Goal: Check status: Check status

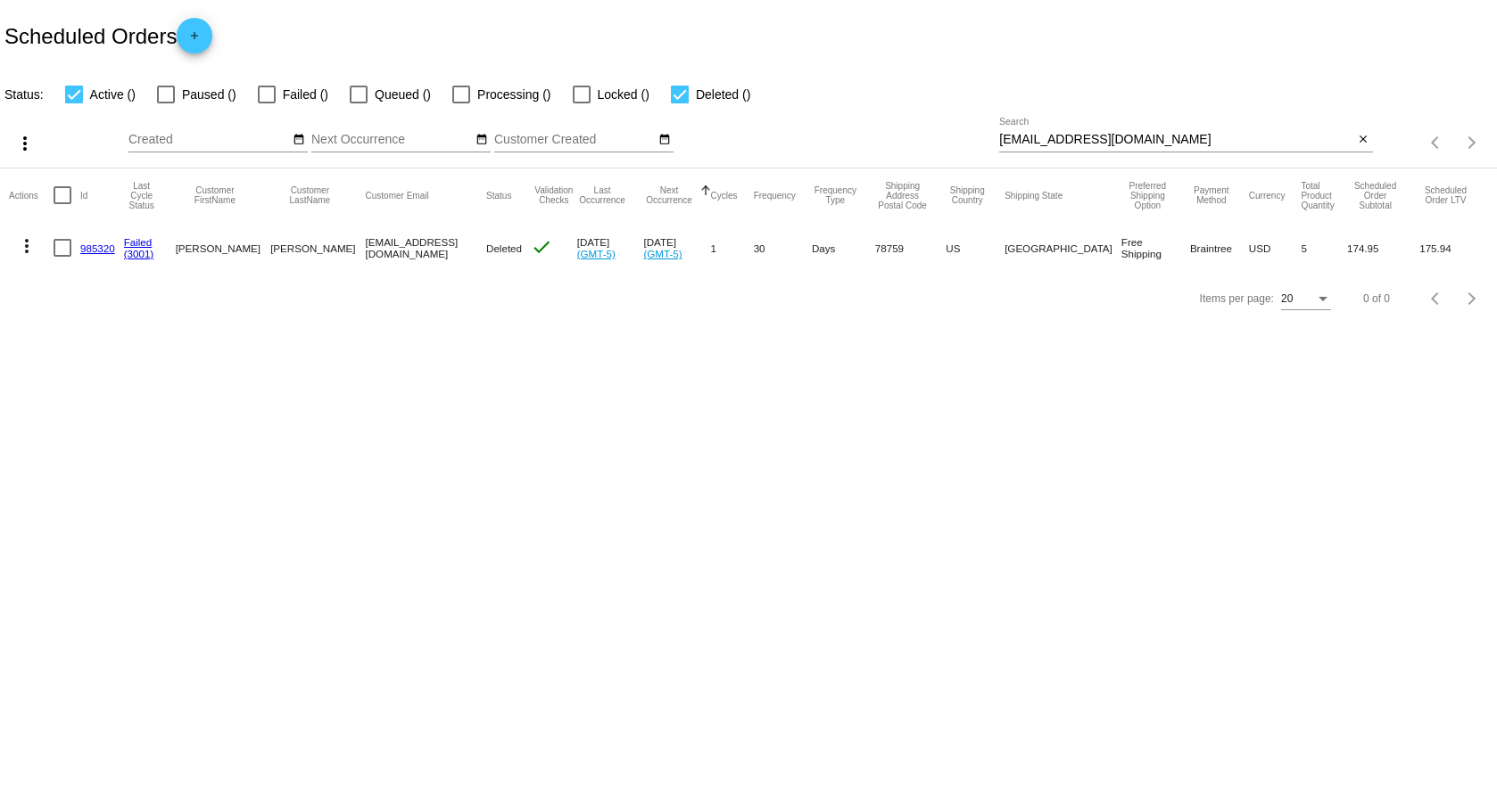
click at [1003, 140] on input "[EMAIL_ADDRESS][DOMAIN_NAME]" at bounding box center [1175, 140] width 354 height 14
drag, startPoint x: 1003, startPoint y: 140, endPoint x: 1117, endPoint y: 141, distance: 114.0
click at [1117, 141] on input "[EMAIL_ADDRESS][DOMAIN_NAME]" at bounding box center [1175, 140] width 354 height 14
paste input "Mychemicalkaitlyn"
type input "[EMAIL_ADDRESS][DOMAIN_NAME]"
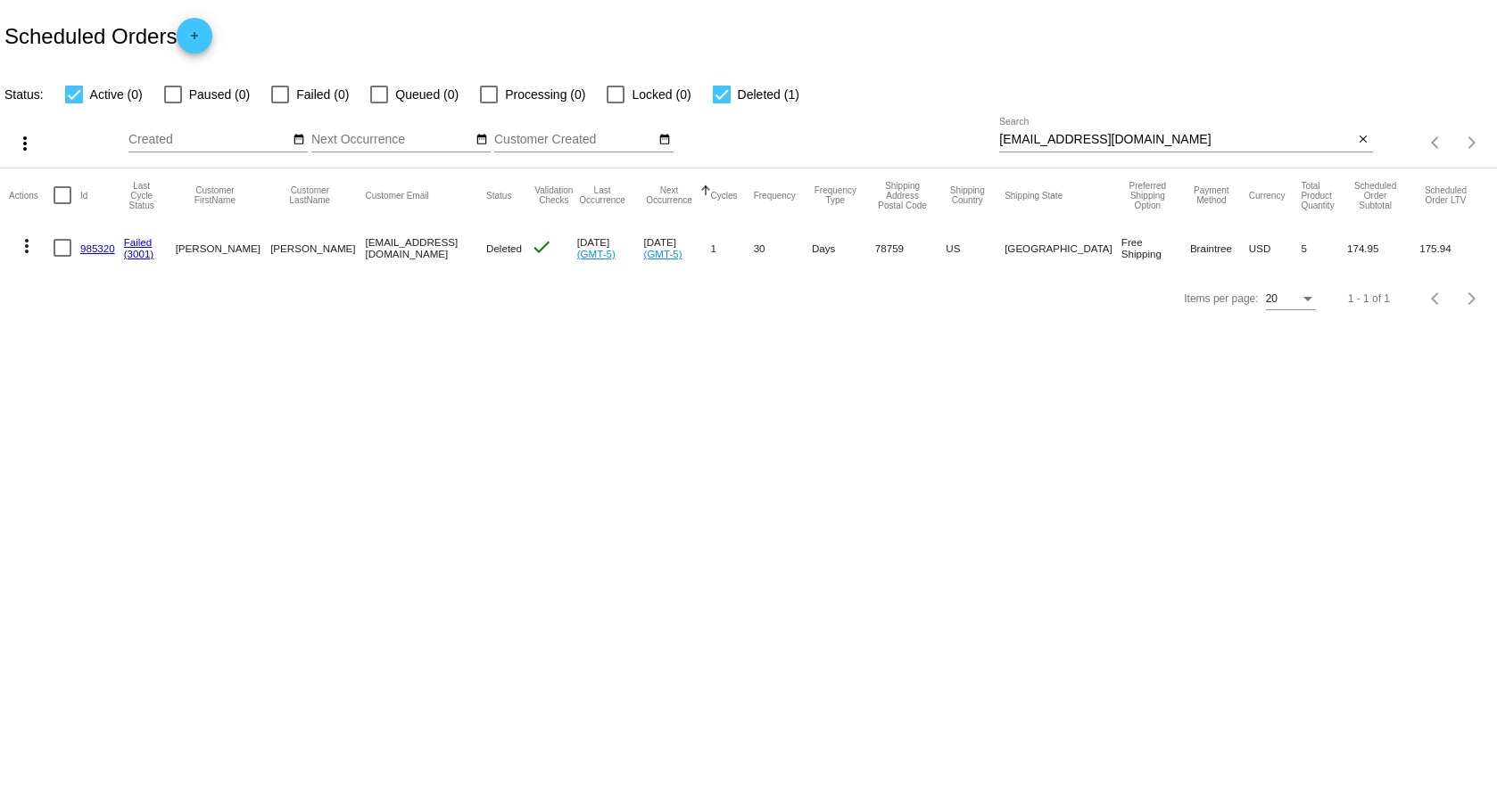
click at [1065, 46] on div "Scheduled Orders add" at bounding box center [748, 36] width 1497 height 71
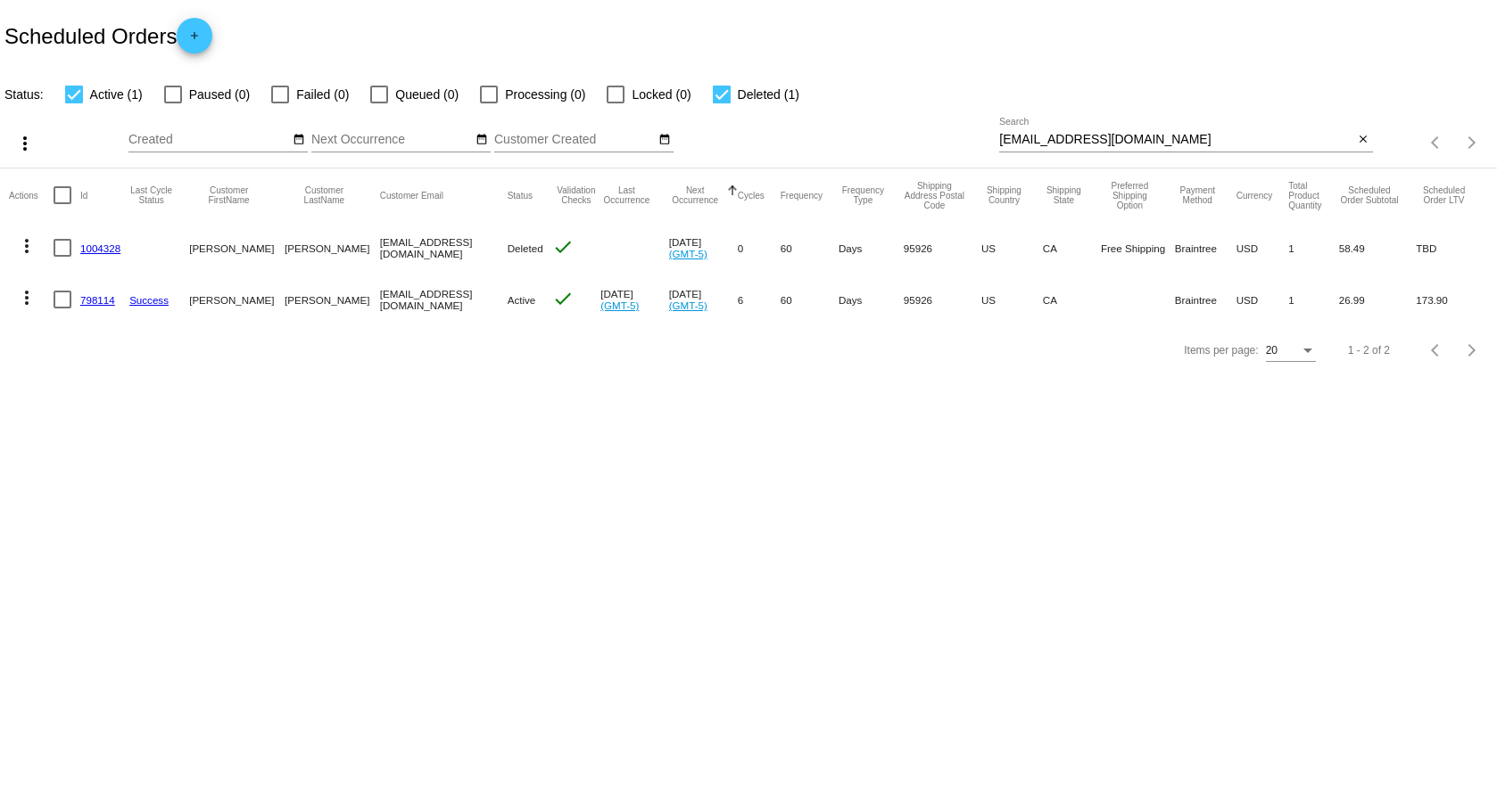
click at [106, 299] on link "798114" at bounding box center [97, 300] width 35 height 12
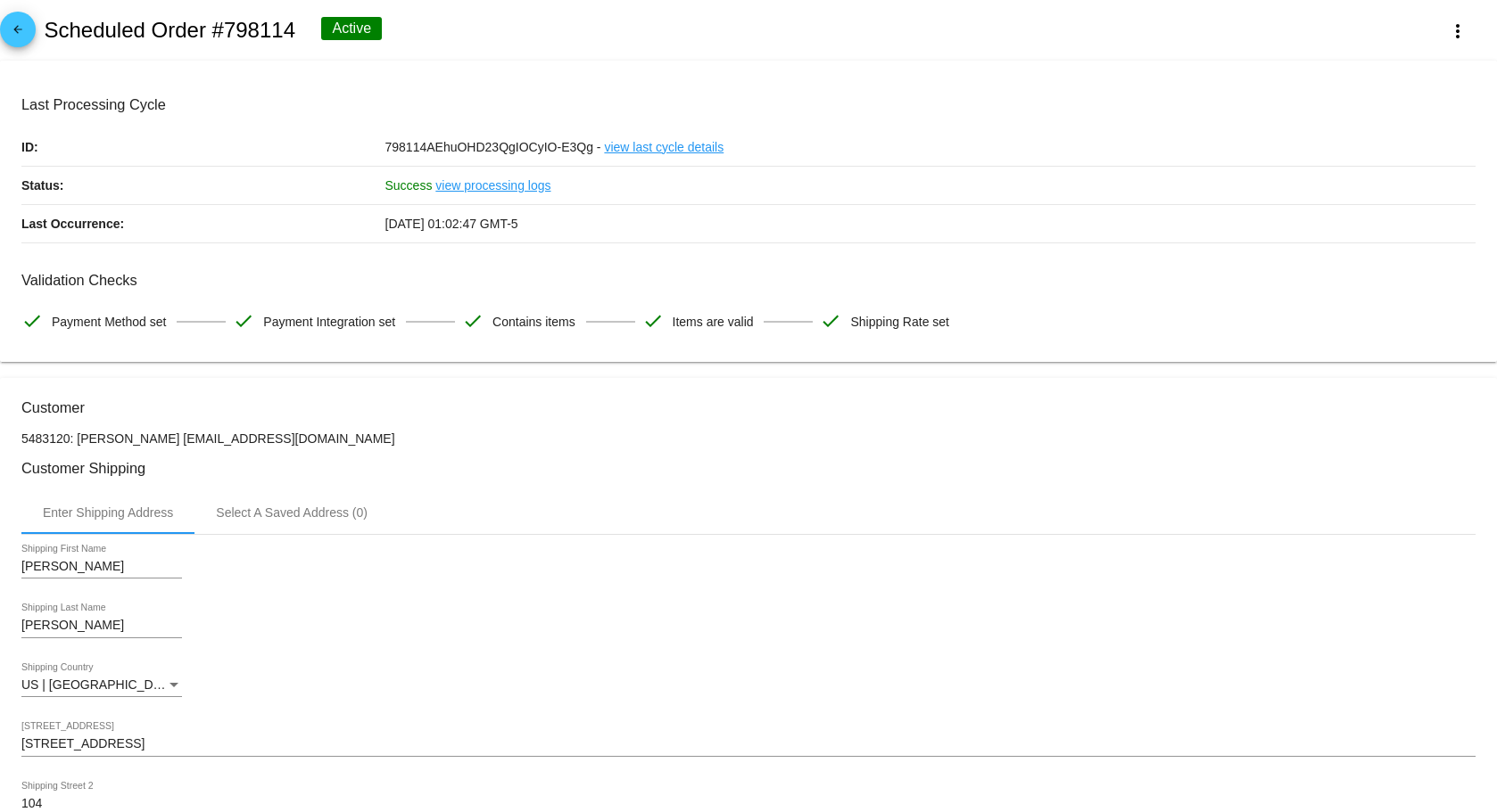
click at [31, 32] on link "arrow_back" at bounding box center [18, 30] width 36 height 36
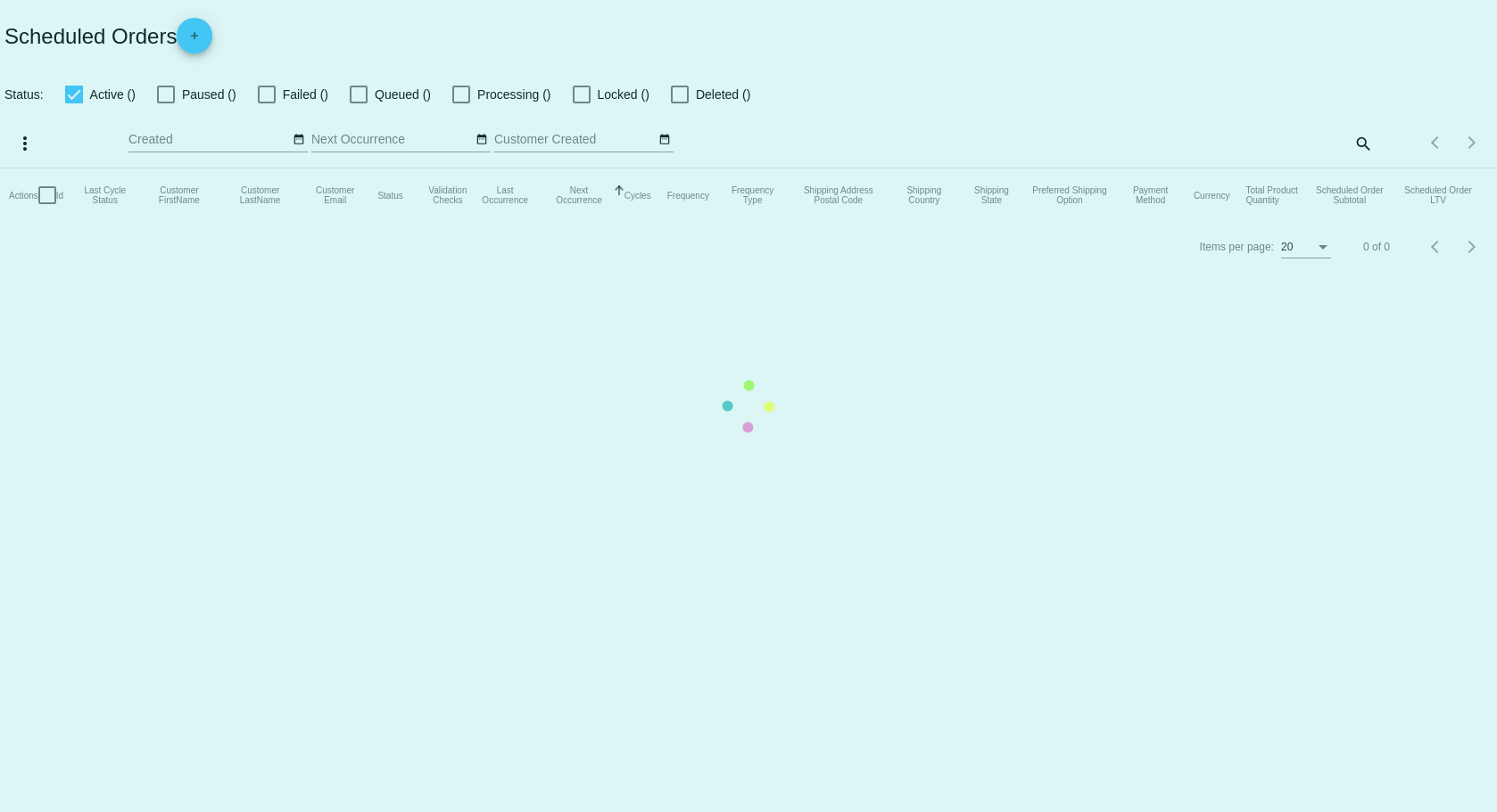
checkbox input "true"
